Goal: Use online tool/utility

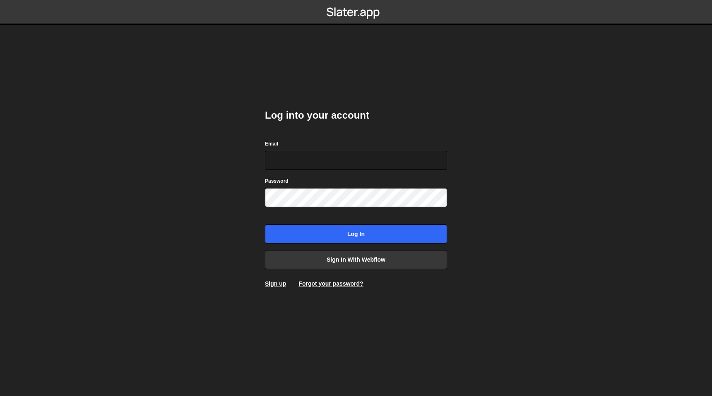
click at [356, 0] on com-1password-button at bounding box center [356, 0] width 0 height 0
type input "[EMAIL_ADDRESS][DOMAIN_NAME]"
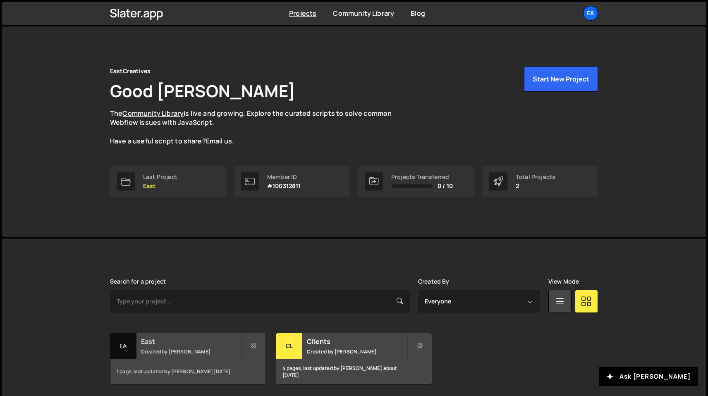
click at [193, 348] on div "East Created by Nick Elfvering" at bounding box center [187, 347] width 155 height 26
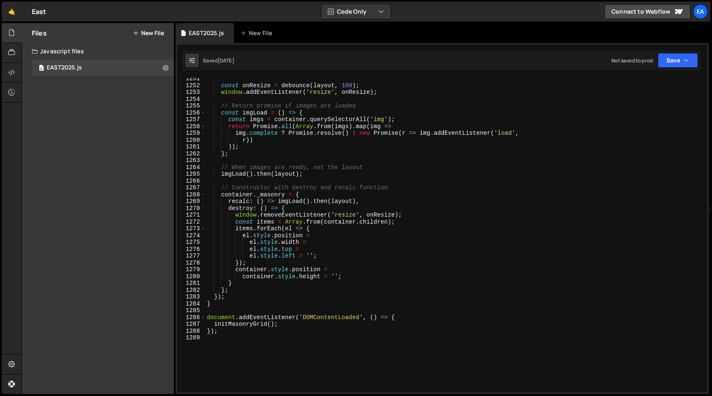
scroll to position [8641, 0]
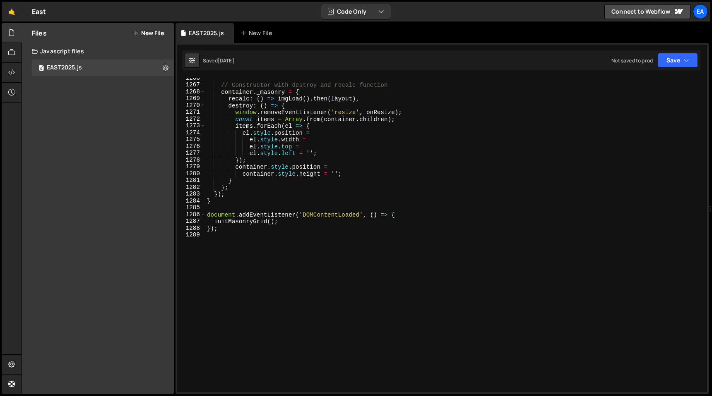
click at [281, 268] on div "// Constructor with destroy and recalc function container . _masonry = { recalc…" at bounding box center [454, 239] width 498 height 329
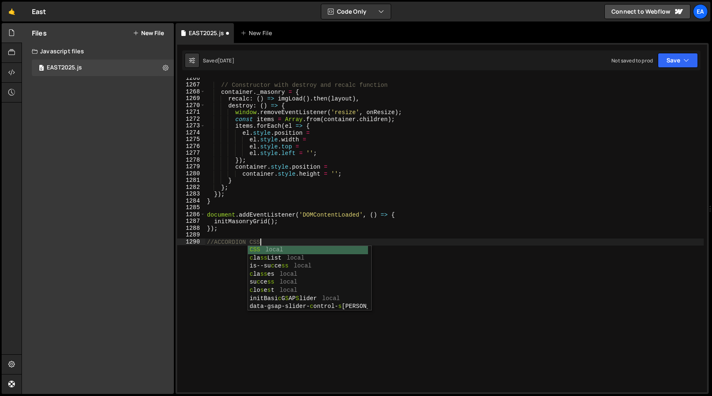
type textarea "//ACCORDION CSS//"
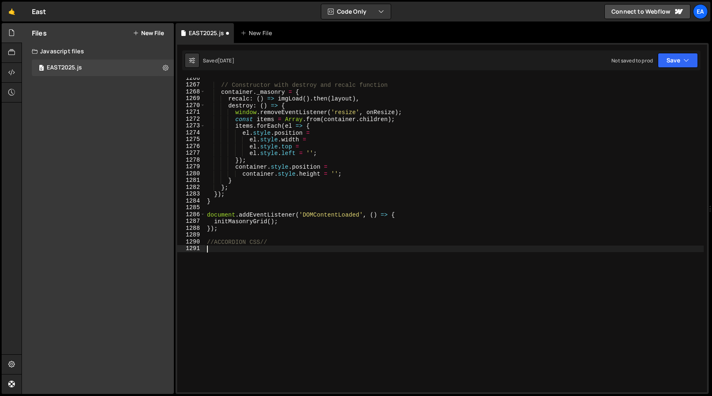
paste textarea "});"
type textarea "});"
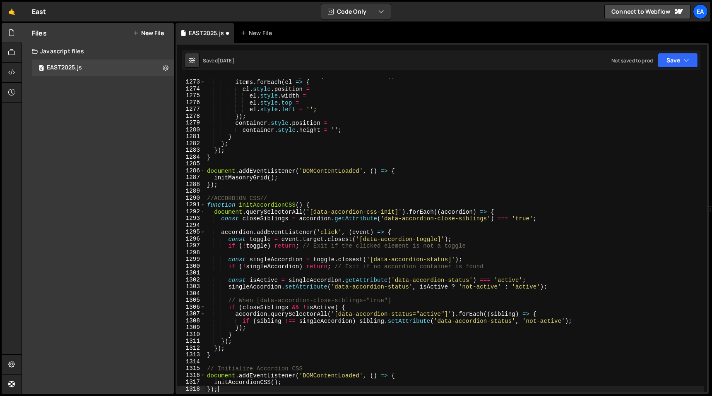
scroll to position [8684, 0]
